Goal: Find specific page/section: Find specific page/section

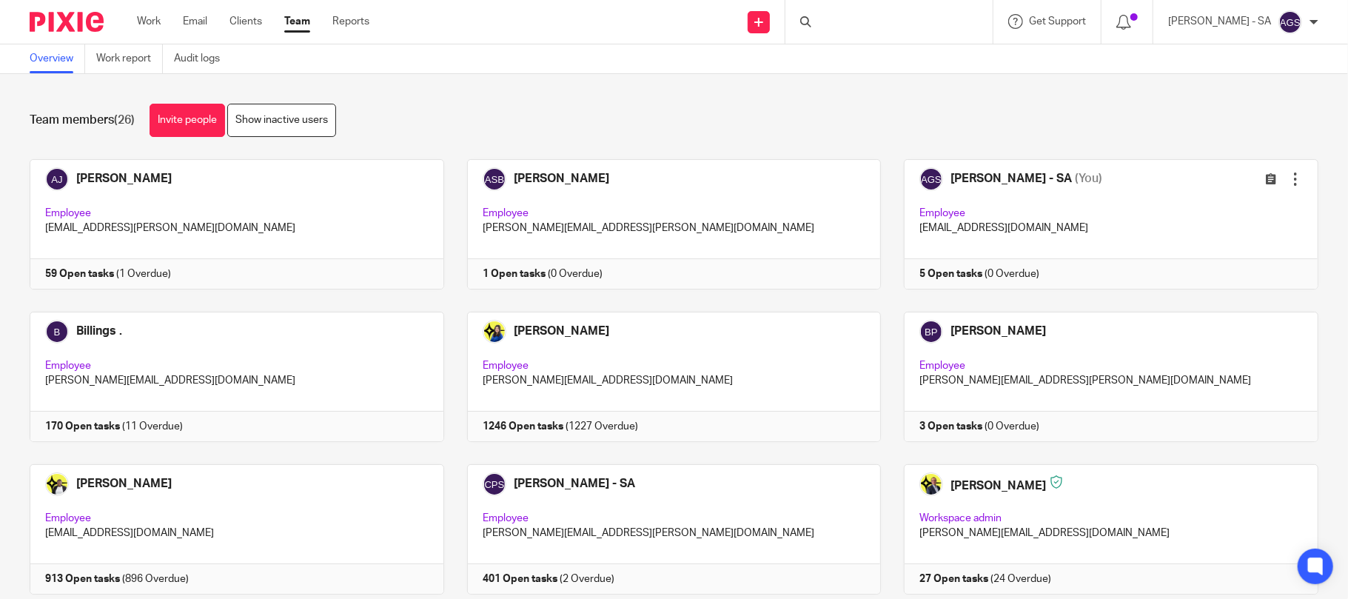
click at [895, 24] on div at bounding box center [889, 22] width 207 height 44
click at [863, 19] on div at bounding box center [889, 22] width 207 height 44
click at [862, 21] on div at bounding box center [889, 22] width 207 height 44
click at [862, 53] on div "Overview Work report Audit logs" at bounding box center [674, 59] width 1348 height 30
click at [869, 4] on div at bounding box center [889, 22] width 207 height 44
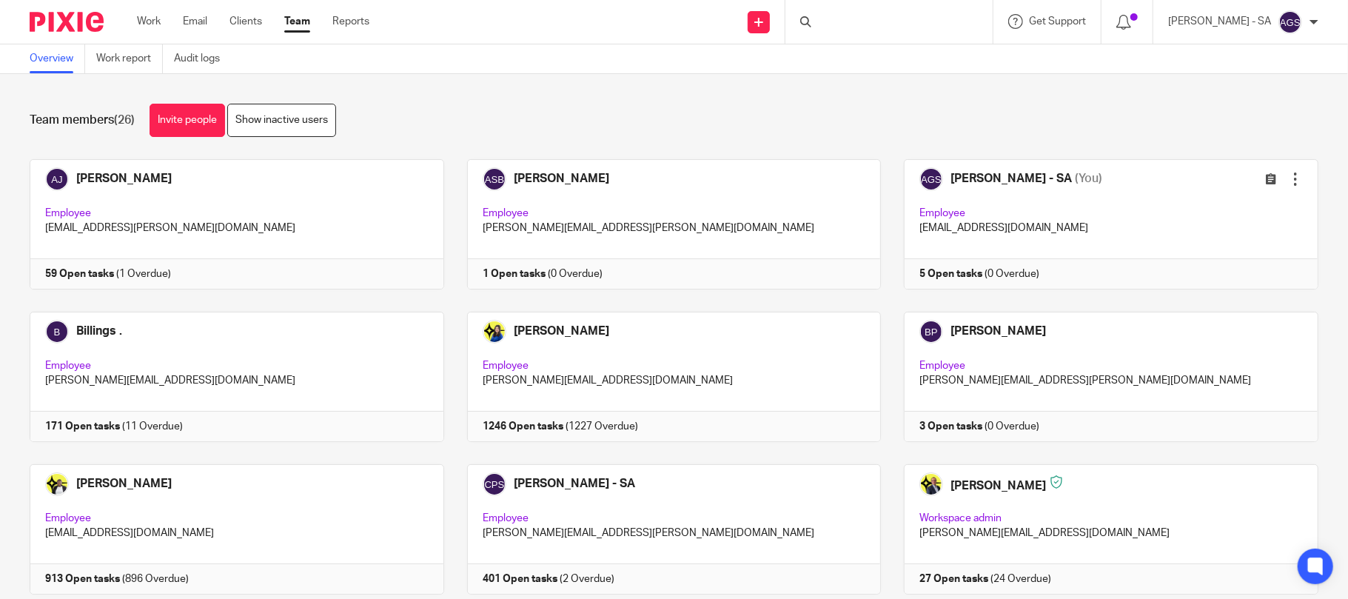
click at [897, 22] on div at bounding box center [889, 22] width 207 height 44
click at [915, 27] on div at bounding box center [889, 22] width 207 height 44
click at [906, 27] on input "Search" at bounding box center [881, 24] width 133 height 13
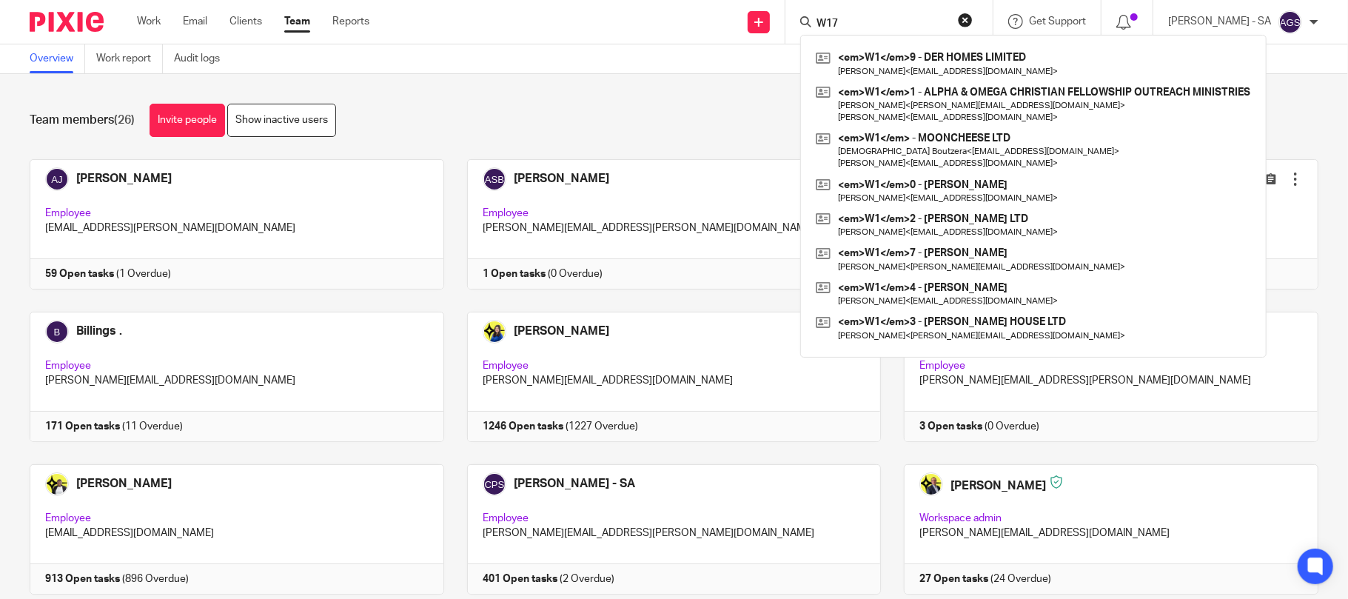
type input "W17"
click button "submit" at bounding box center [0, 0] width 0 height 0
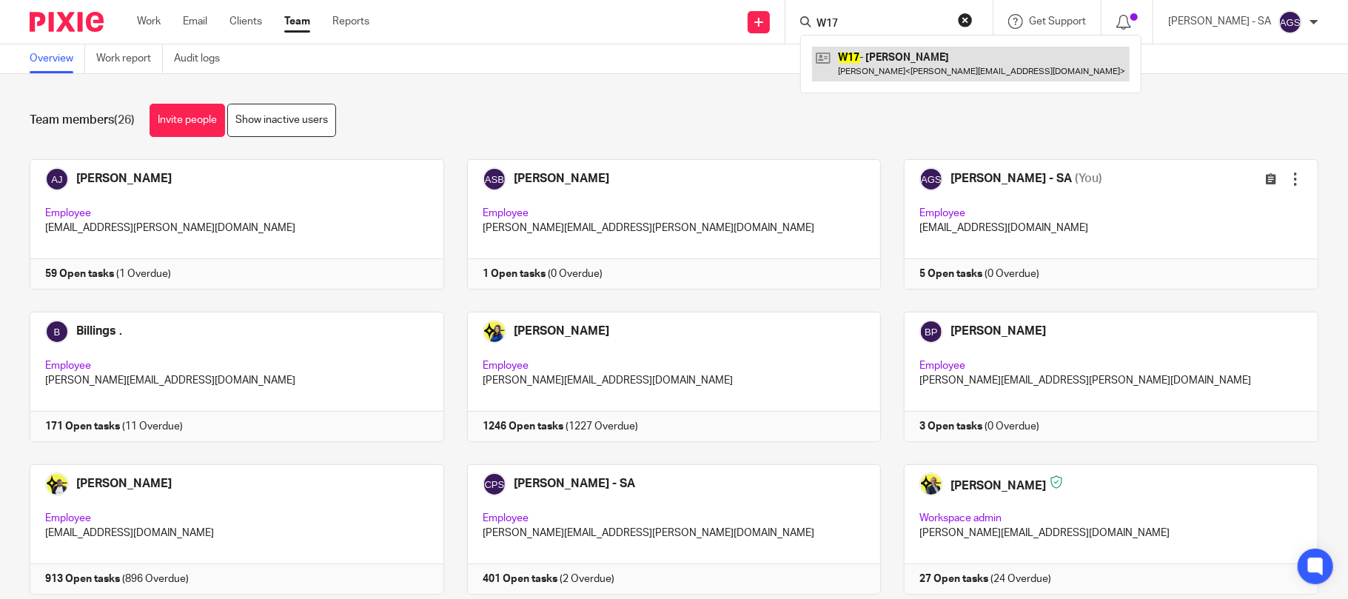
click at [924, 63] on link at bounding box center [971, 64] width 318 height 34
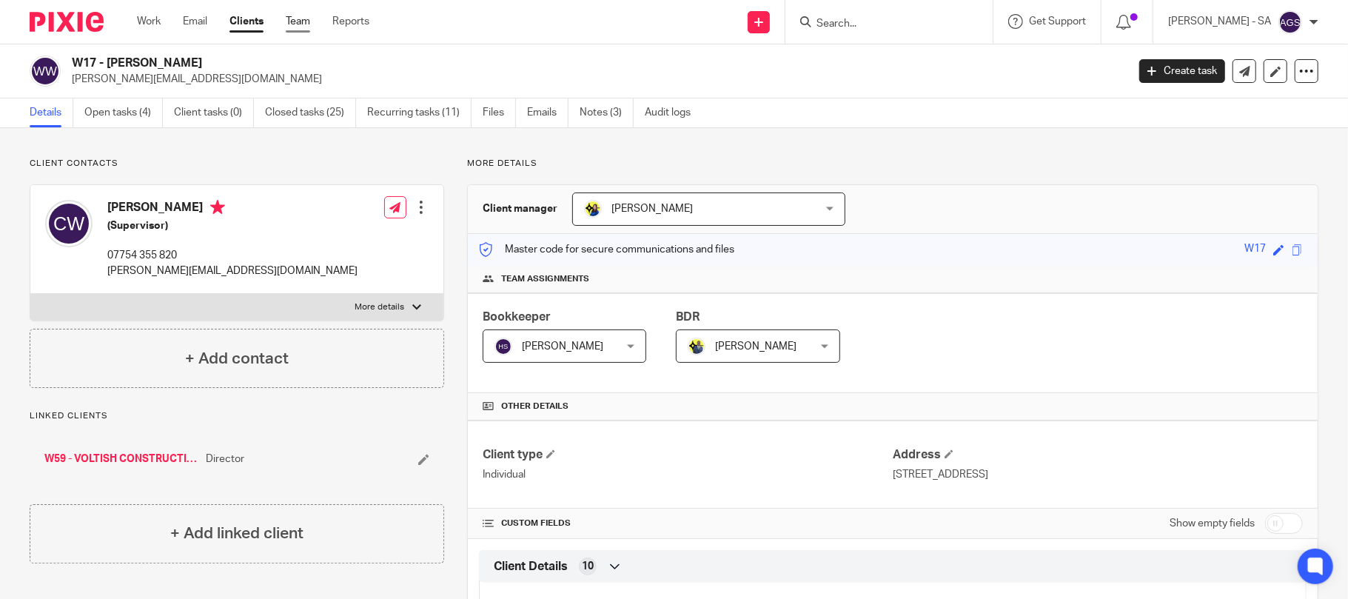
click at [298, 21] on link "Team" at bounding box center [298, 21] width 24 height 15
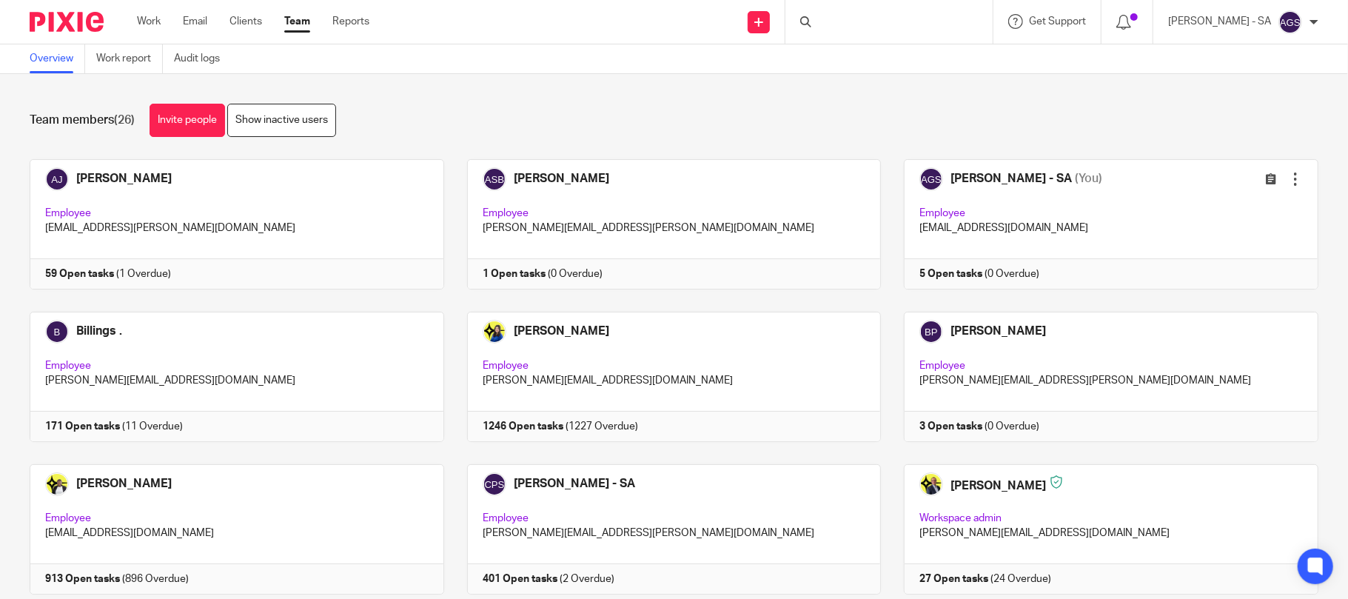
click at [498, 56] on div "Overview Work report Audit logs" at bounding box center [674, 59] width 1348 height 30
click at [614, 89] on div "Team members (26) Invite people Show inactive users Invite team members Add inv…" at bounding box center [674, 336] width 1348 height 525
